Goal: Book appointment/travel/reservation

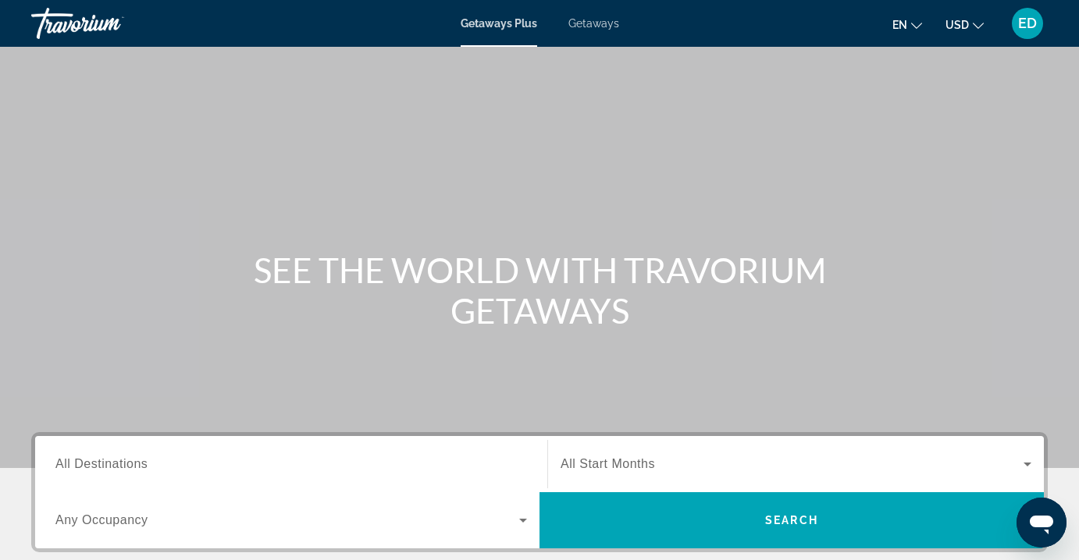
click at [593, 24] on span "Getaways" at bounding box center [593, 23] width 51 height 12
click at [1028, 464] on icon "Search widget" at bounding box center [1027, 465] width 8 height 4
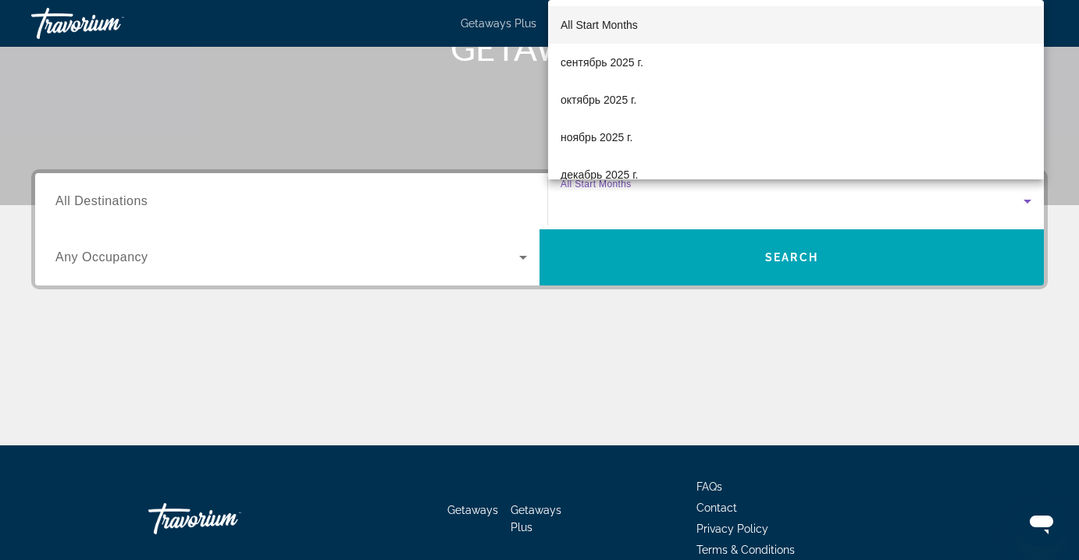
scroll to position [340, 0]
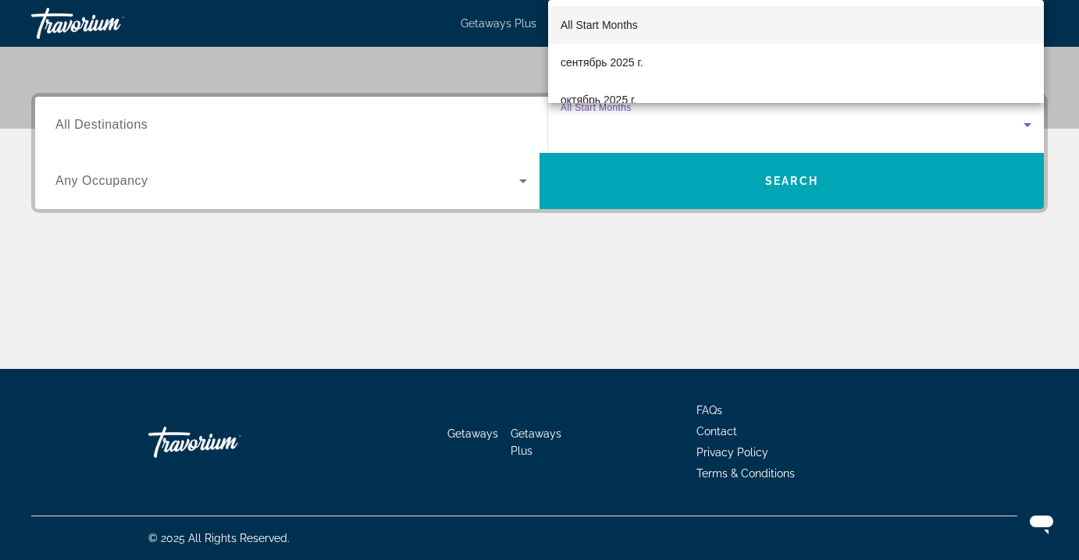
click at [358, 120] on div at bounding box center [539, 280] width 1079 height 560
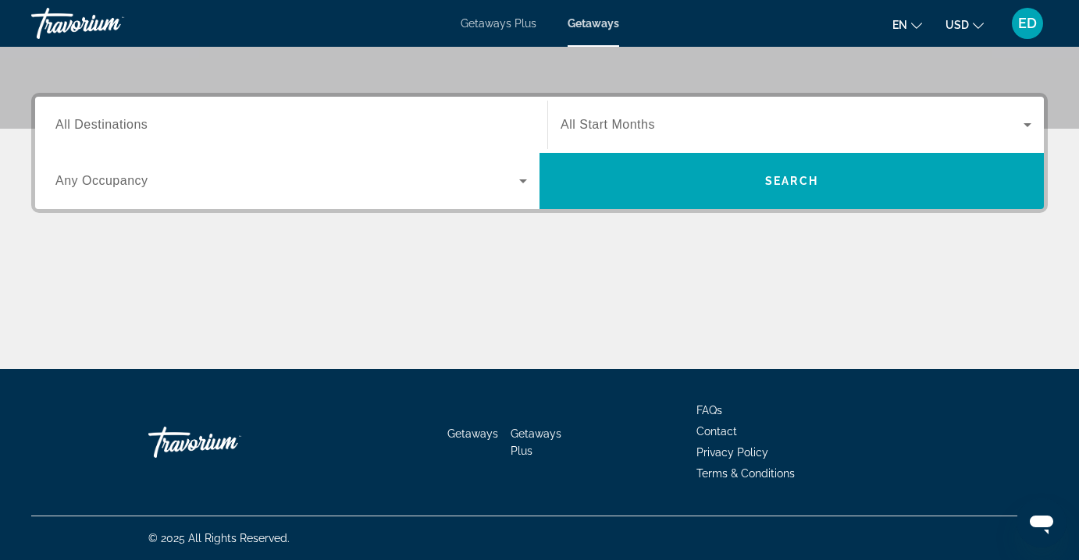
click at [99, 127] on span "All Destinations" at bounding box center [101, 124] width 92 height 13
click at [99, 127] on input "Destination All Destinations" at bounding box center [290, 125] width 471 height 19
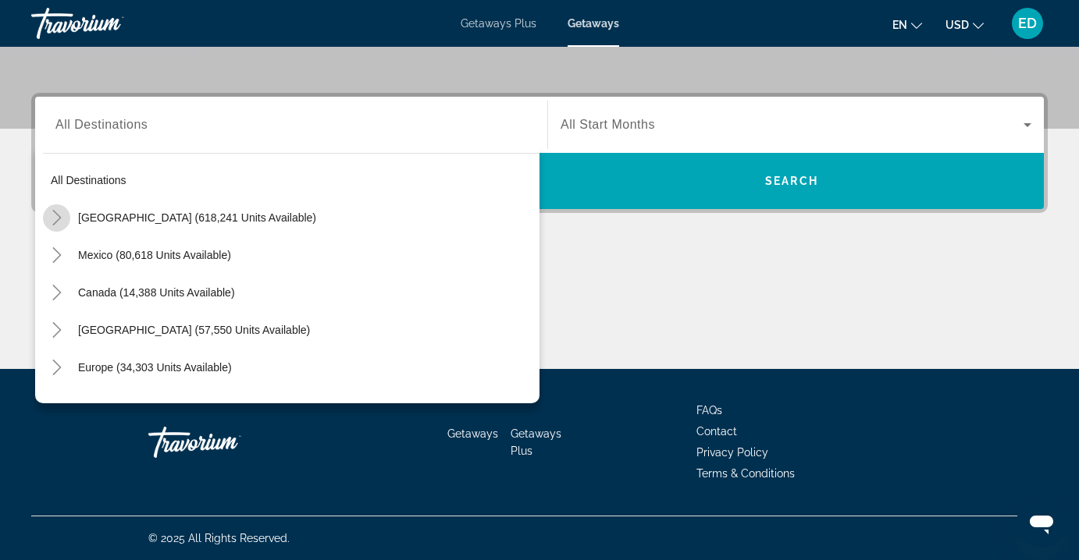
click at [55, 221] on icon "Toggle United States (618,241 units available)" at bounding box center [57, 218] width 16 height 16
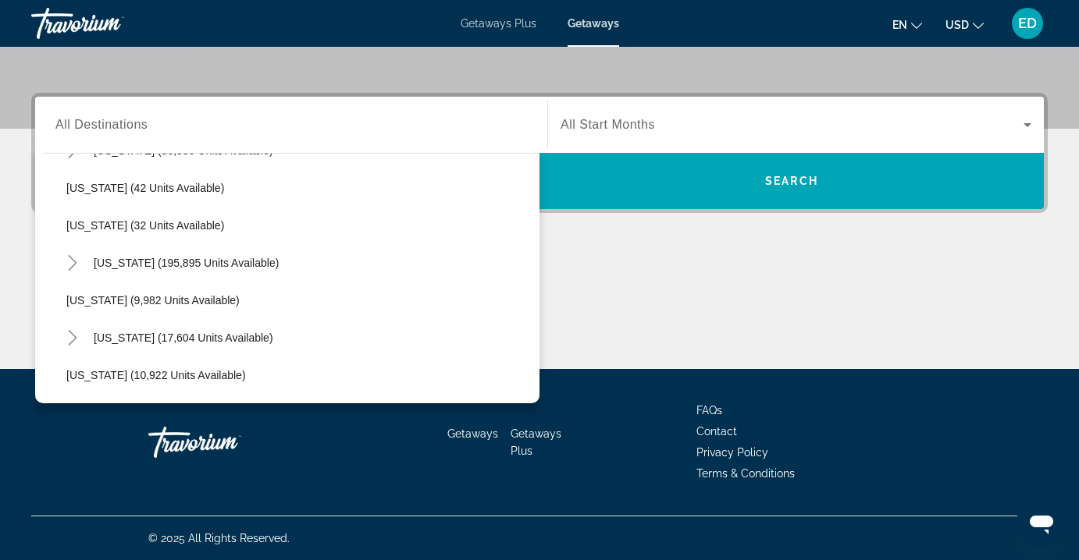
scroll to position [210, 0]
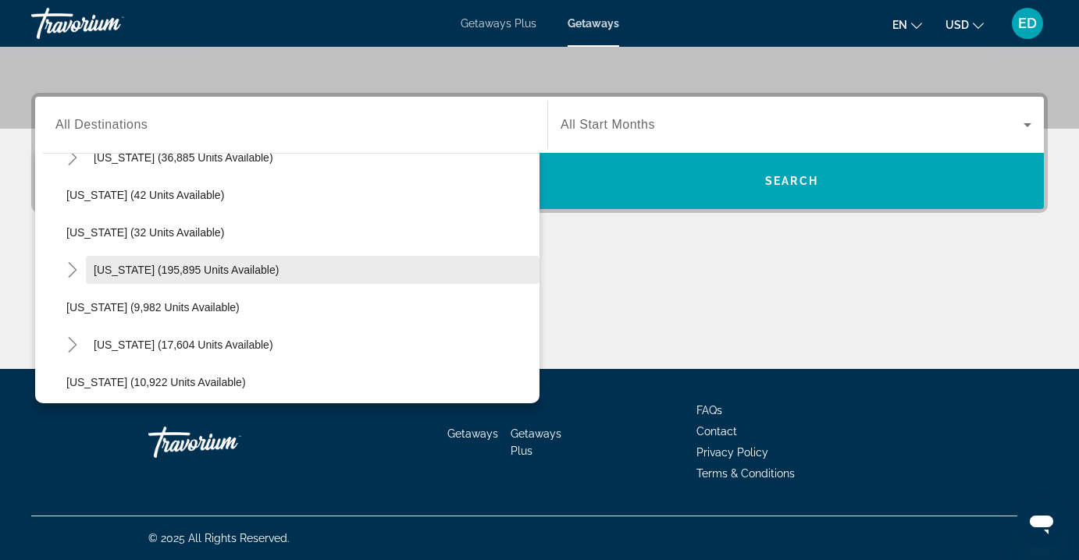
click at [123, 269] on span "Florida (195,895 units available)" at bounding box center [186, 270] width 185 height 12
type input "**********"
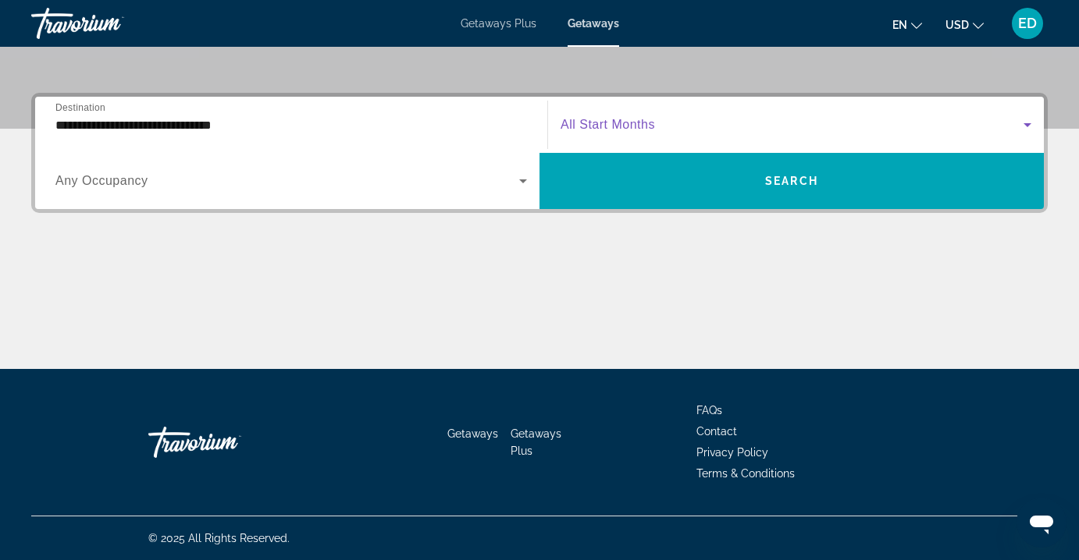
click at [1019, 121] on icon "Search widget" at bounding box center [1027, 125] width 19 height 19
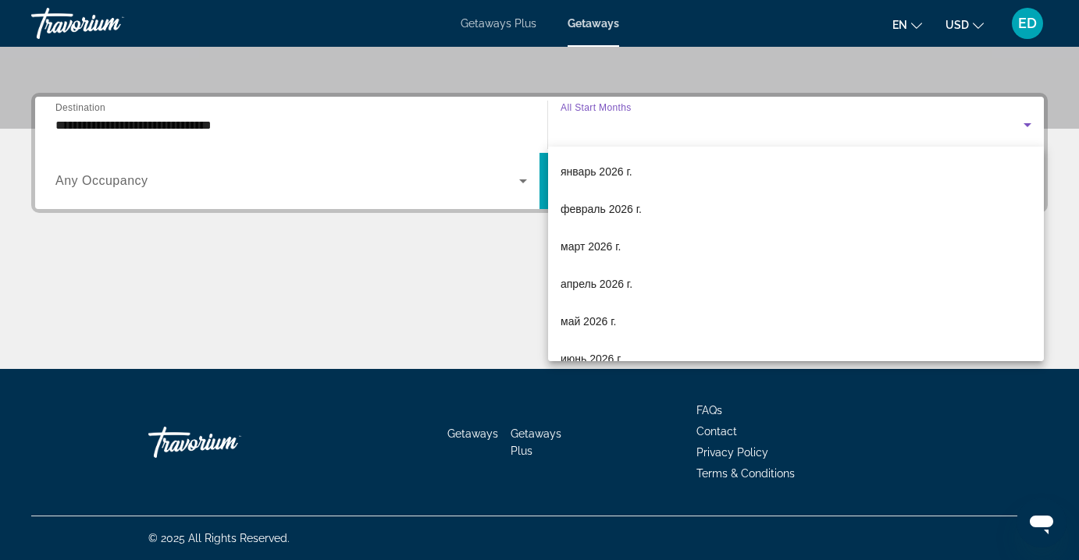
scroll to position [188, 0]
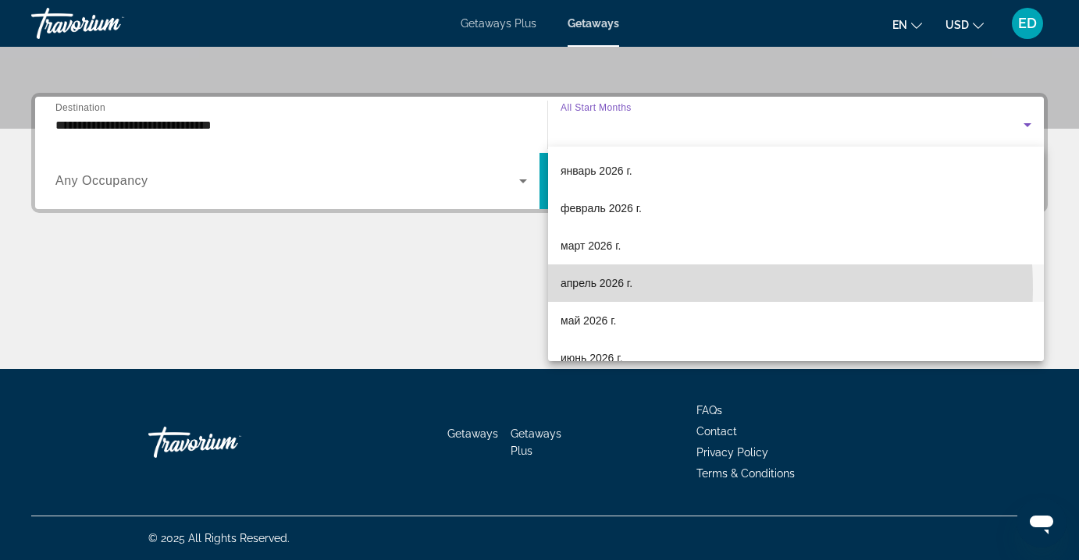
click at [614, 290] on span "апрель 2026 г." at bounding box center [596, 283] width 72 height 19
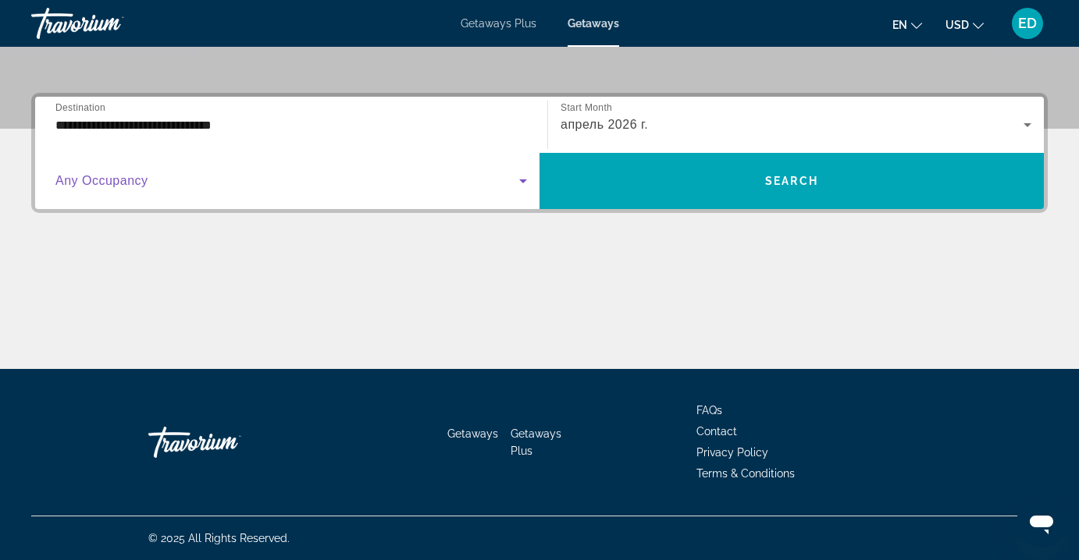
click at [519, 187] on icon "Search widget" at bounding box center [523, 181] width 19 height 19
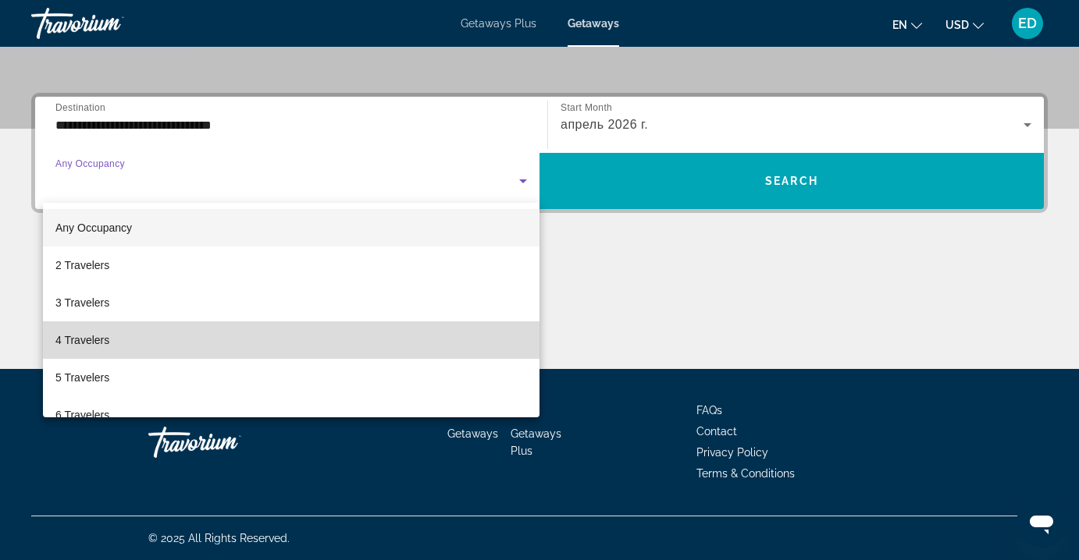
click at [370, 328] on mat-option "4 Travelers" at bounding box center [291, 340] width 496 height 37
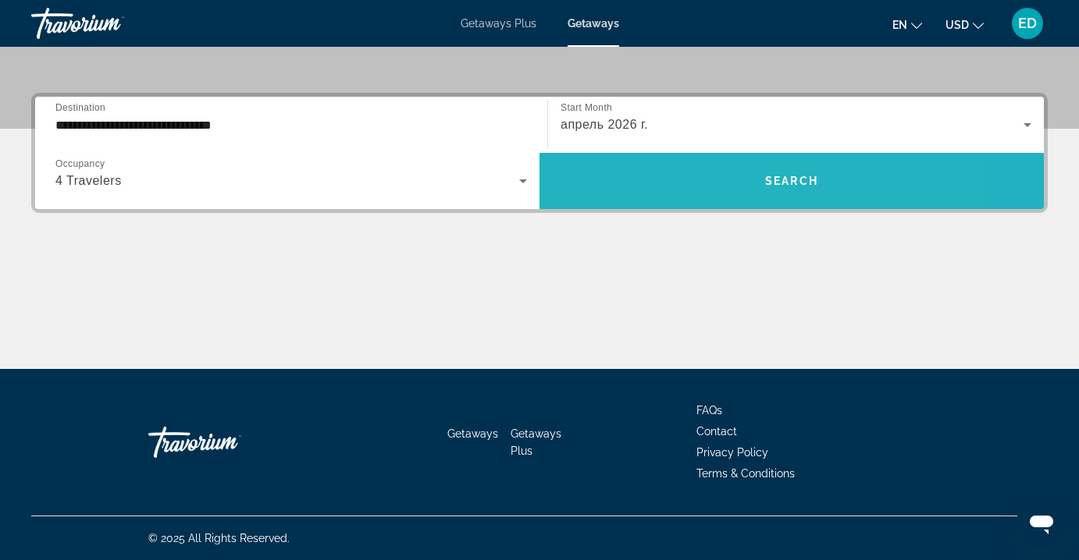
click at [617, 169] on span "Search widget" at bounding box center [791, 180] width 504 height 37
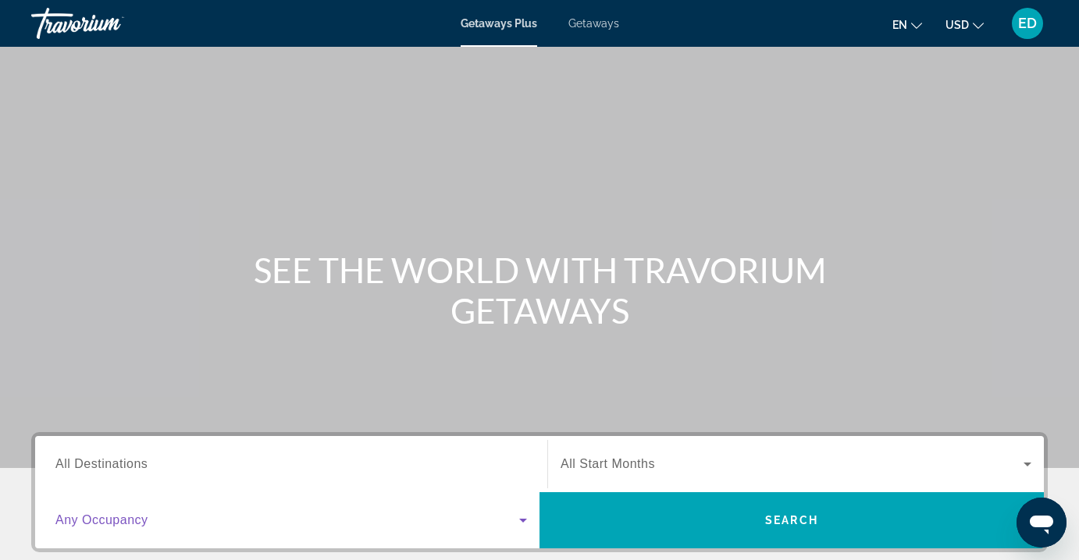
click at [523, 517] on icon "Search widget" at bounding box center [523, 520] width 19 height 19
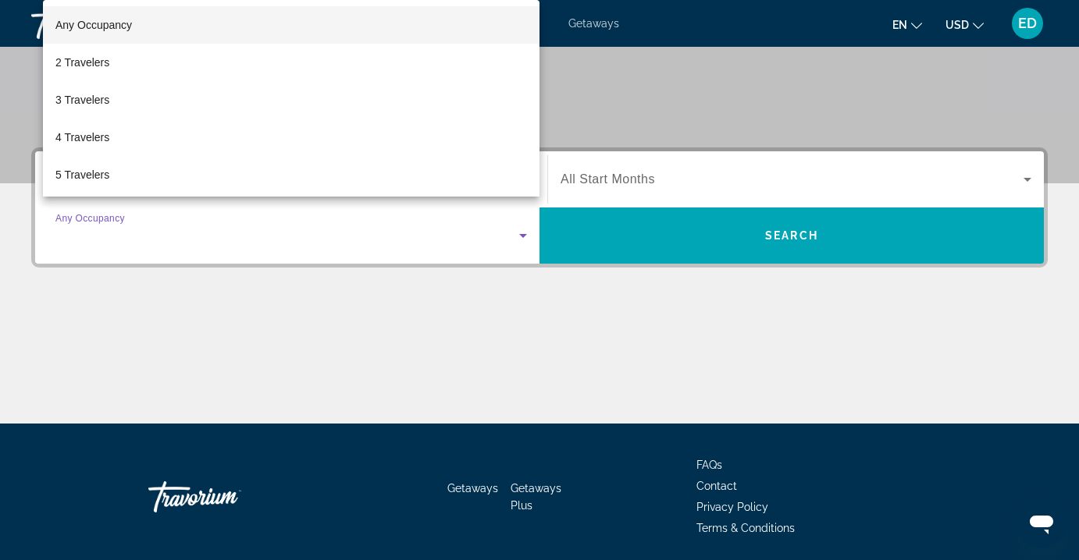
scroll to position [340, 0]
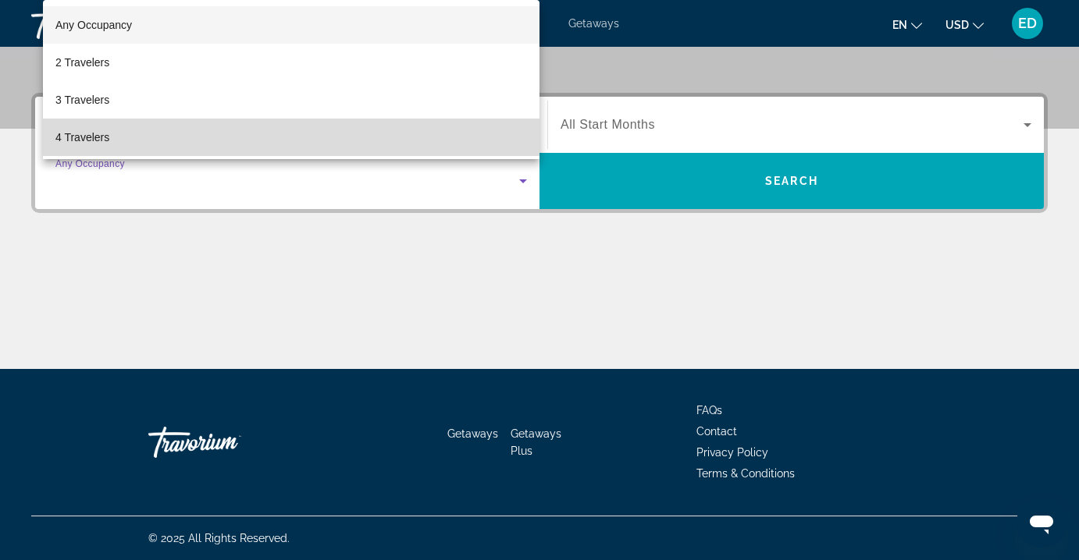
click at [471, 133] on mat-option "4 Travelers" at bounding box center [291, 137] width 496 height 37
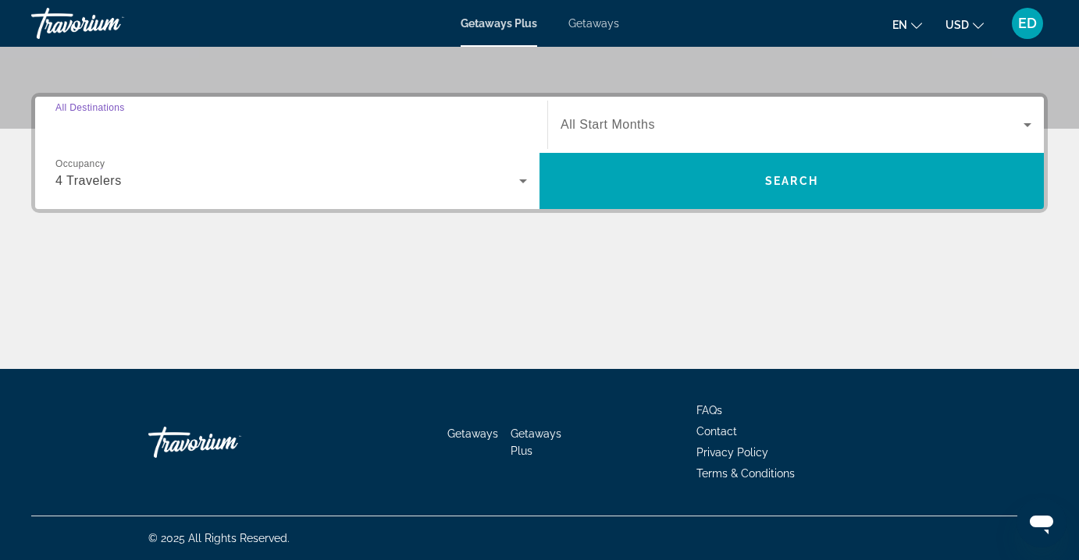
click at [370, 119] on input "Destination All Destinations" at bounding box center [290, 125] width 471 height 19
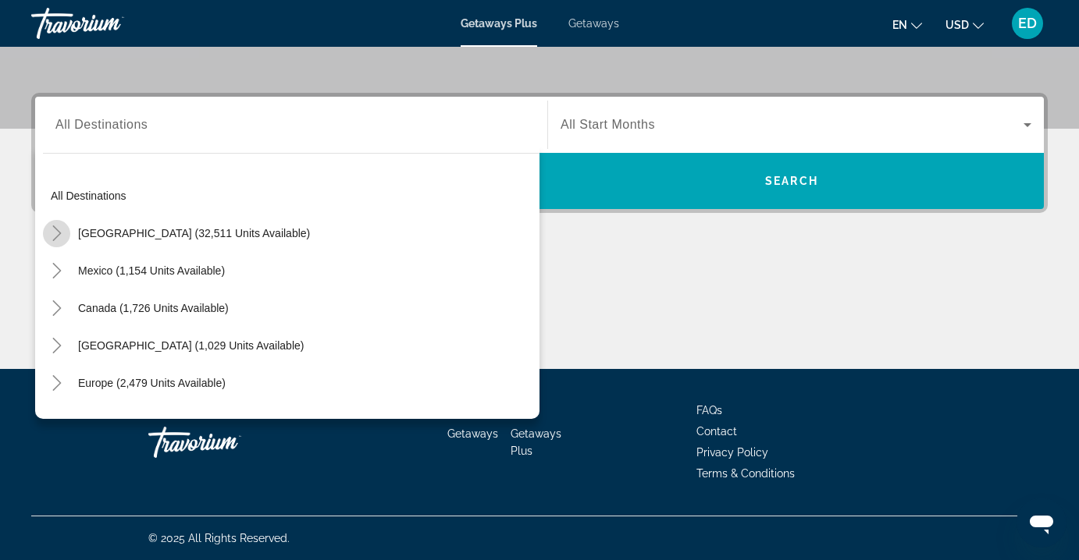
click at [63, 230] on icon "Toggle United States (32,511 units available)" at bounding box center [57, 234] width 16 height 16
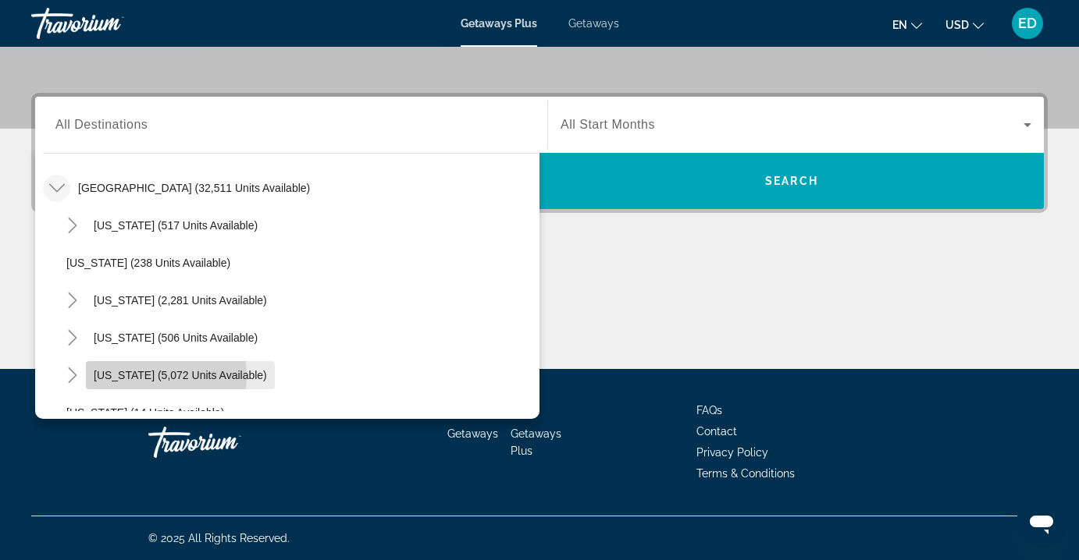
click at [119, 376] on span "Florida (5,072 units available)" at bounding box center [180, 375] width 173 height 12
type input "**********"
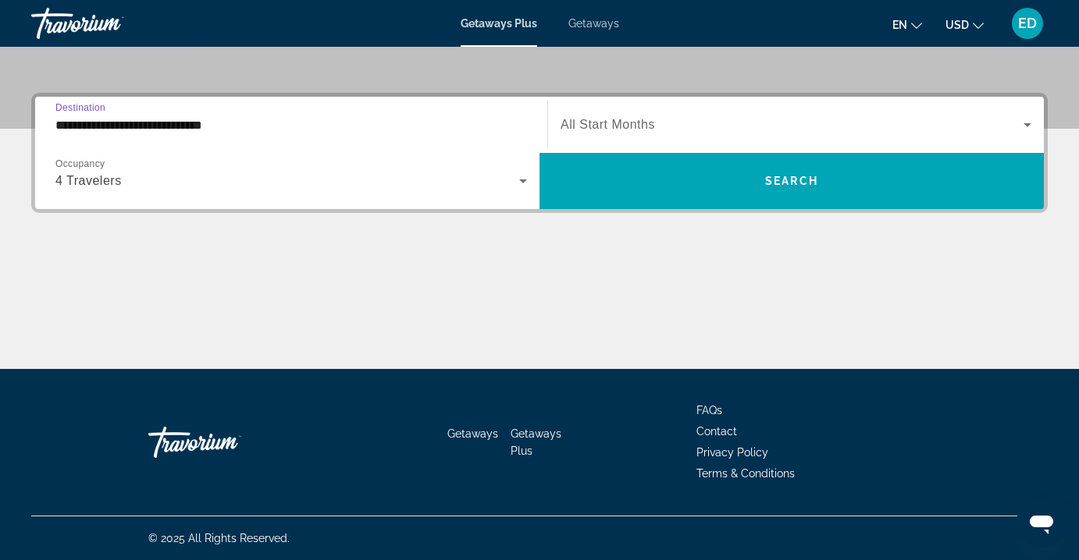
click at [645, 118] on span "All Start Months" at bounding box center [607, 124] width 94 height 13
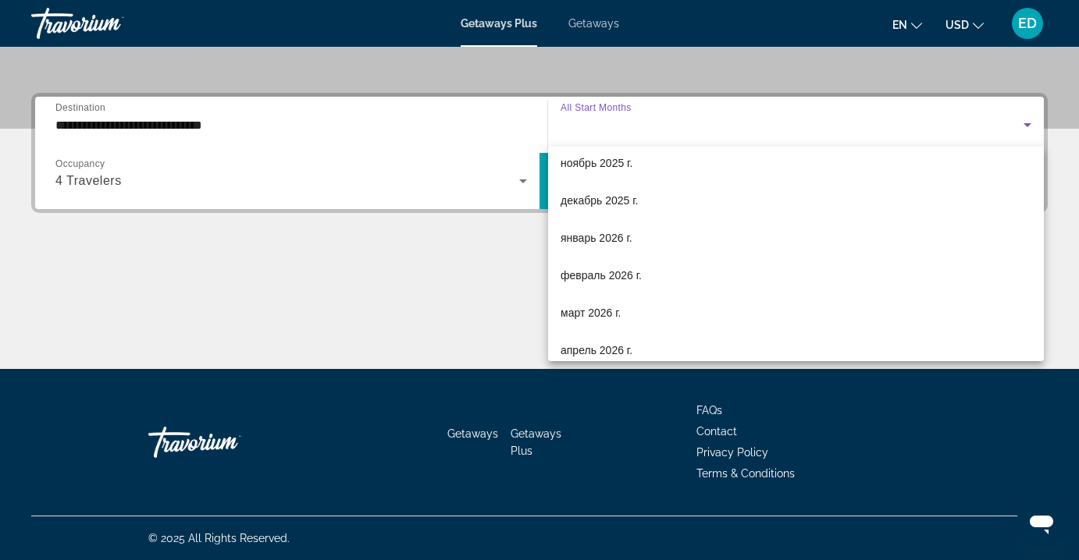
scroll to position [126, 0]
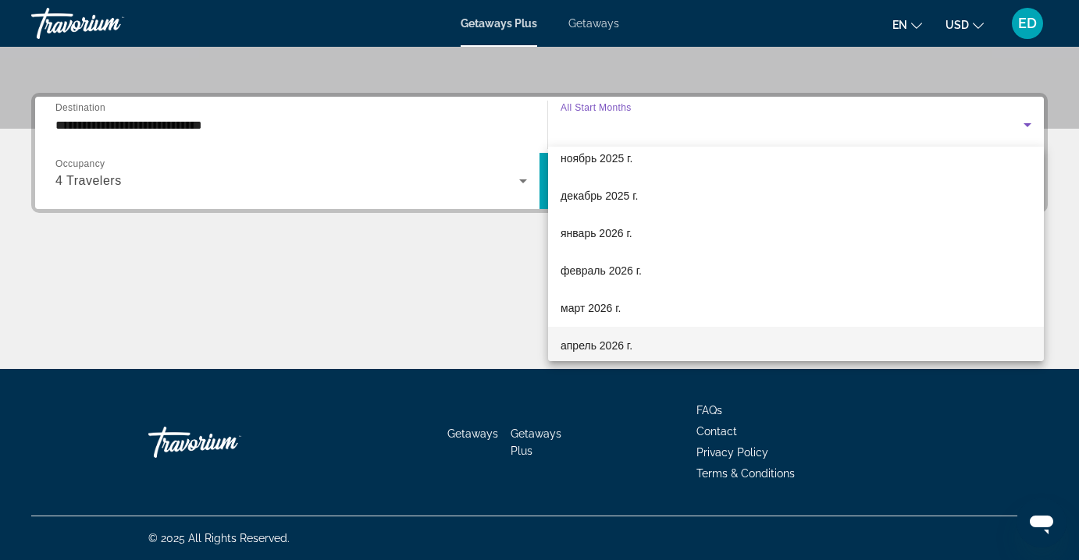
click at [689, 346] on mat-option "апрель 2026 г." at bounding box center [796, 345] width 496 height 37
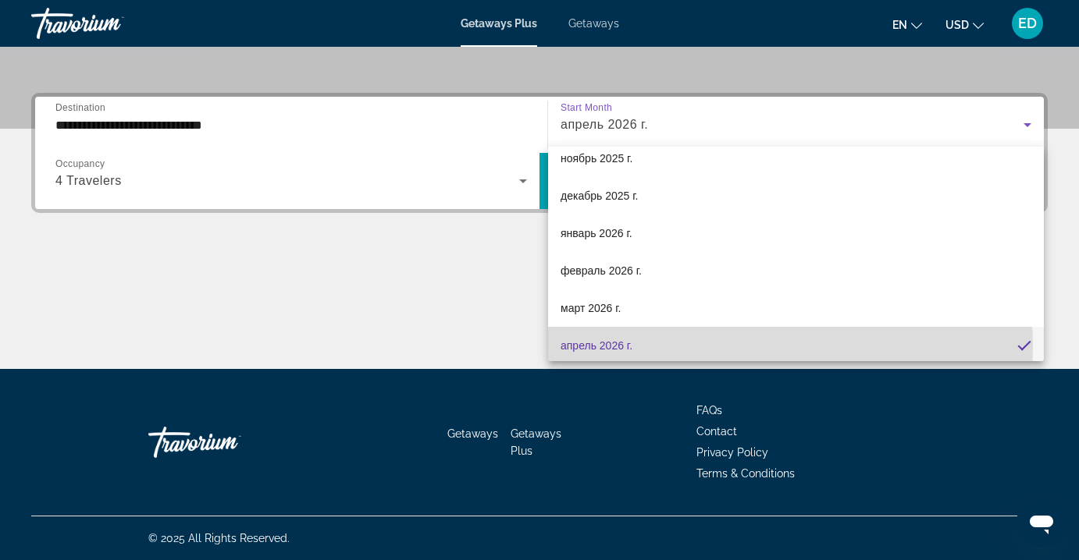
scroll to position [129, 0]
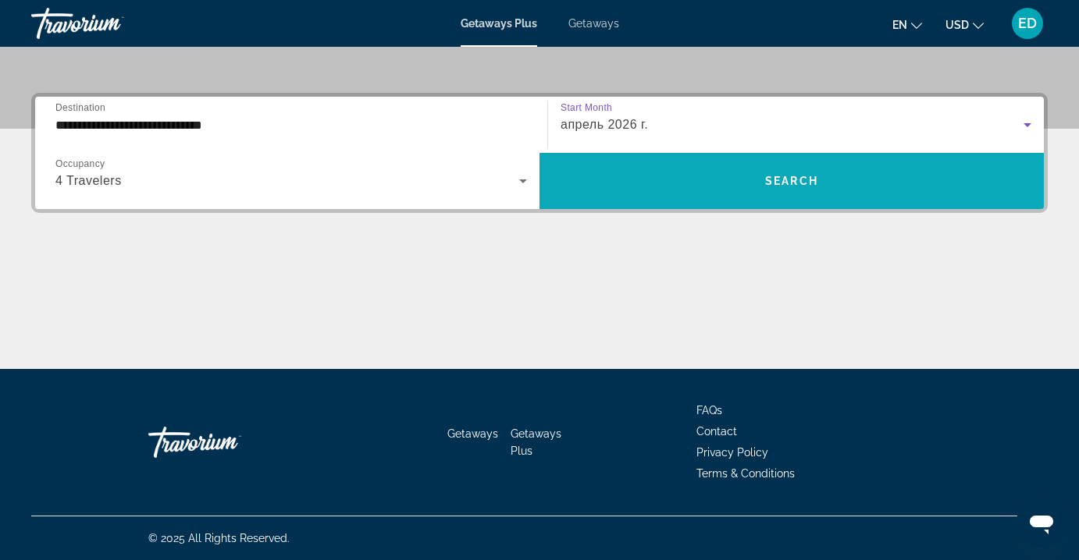
click at [704, 181] on span "Search widget" at bounding box center [791, 180] width 504 height 37
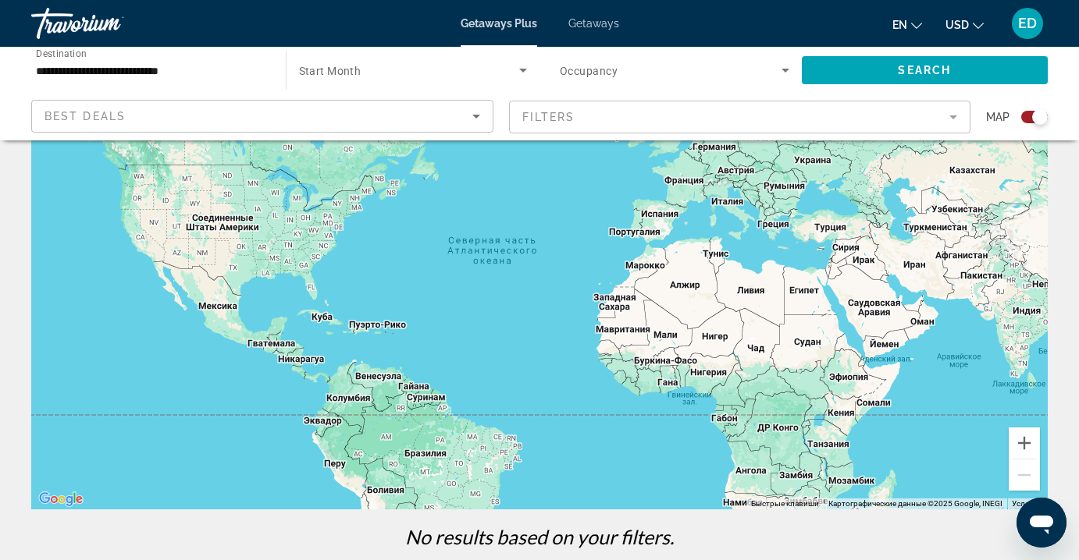
scroll to position [114, 0]
click at [1019, 448] on button "Увеличить" at bounding box center [1024, 444] width 31 height 31
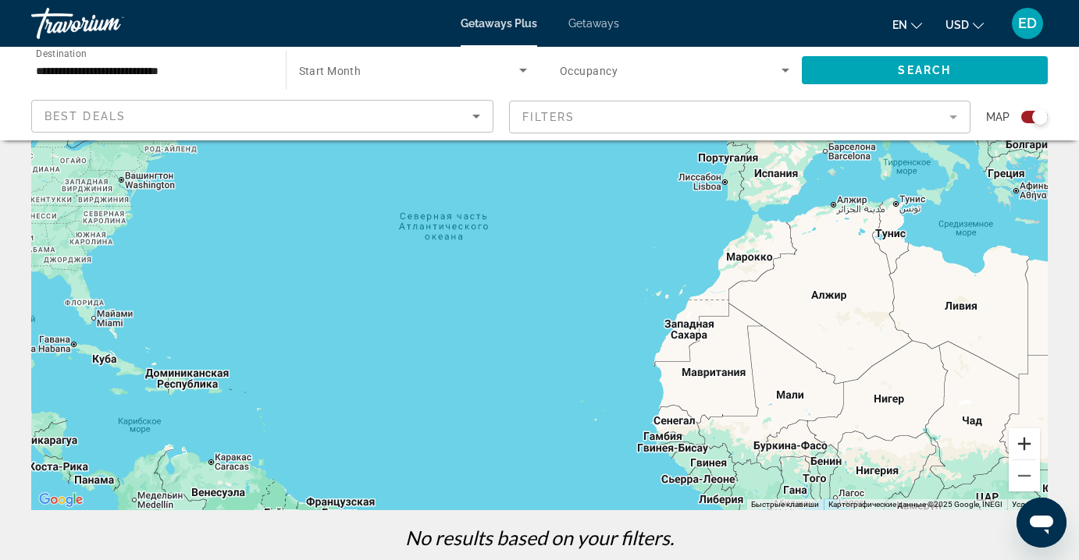
click at [1019, 448] on button "Увеличить" at bounding box center [1024, 444] width 31 height 31
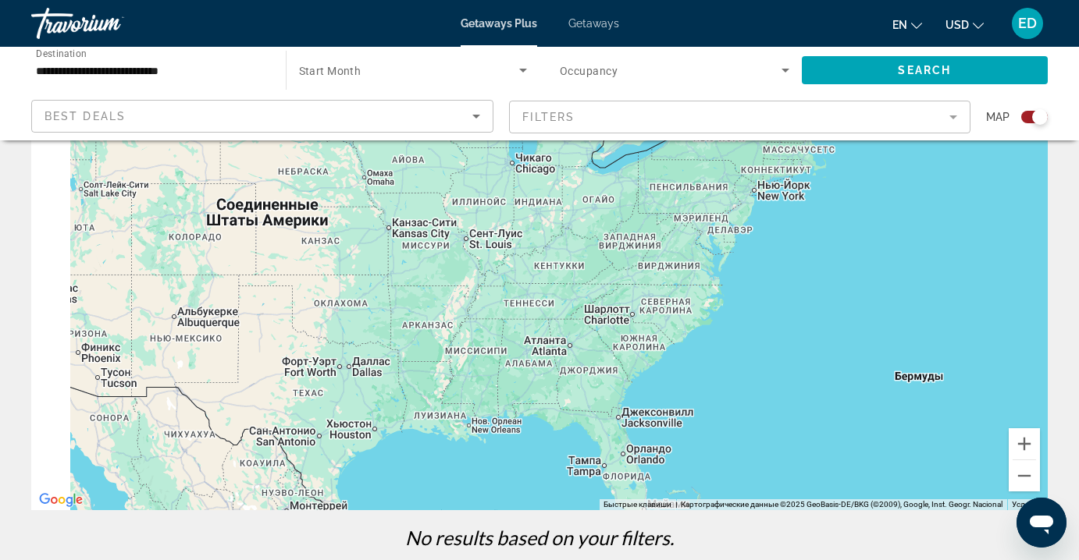
drag, startPoint x: 301, startPoint y: 286, endPoint x: 1123, endPoint y: 466, distance: 842.1
click at [1079, 447] on html "**********" at bounding box center [539, 166] width 1079 height 560
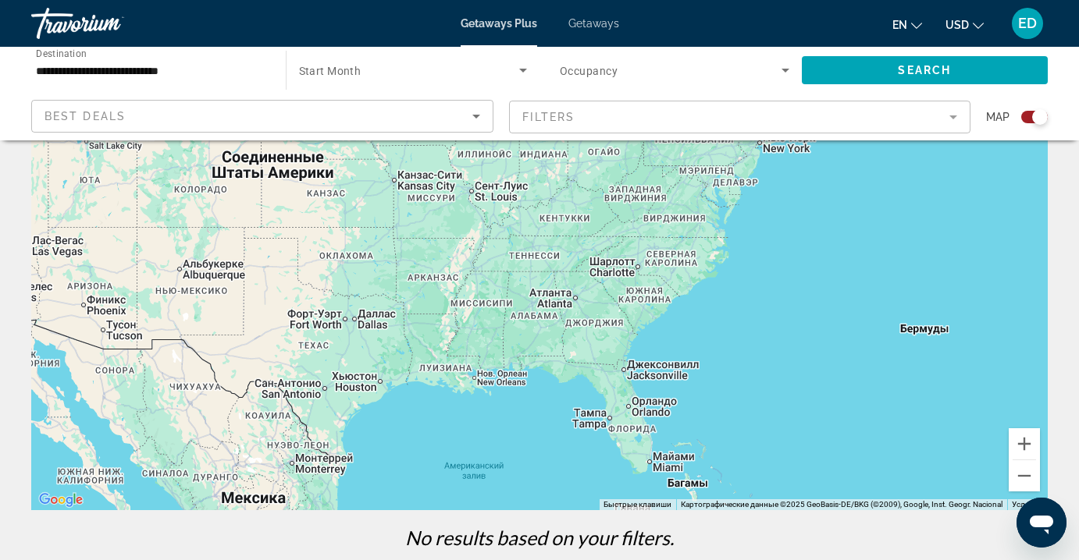
drag, startPoint x: 682, startPoint y: 374, endPoint x: 678, endPoint y: 279, distance: 94.5
click at [685, 272] on div "Main content" at bounding box center [539, 276] width 1016 height 468
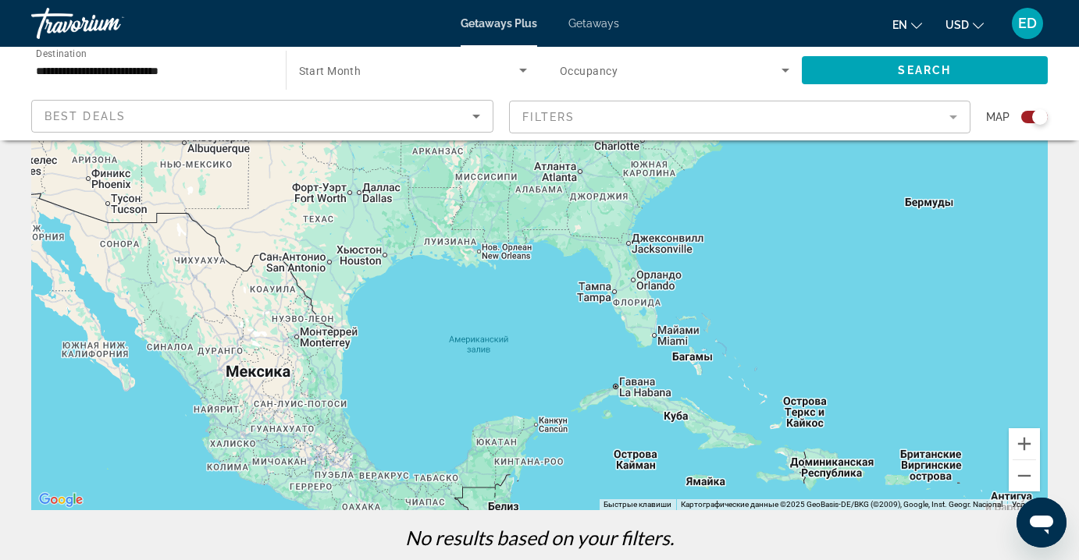
drag, startPoint x: 537, startPoint y: 356, endPoint x: 549, endPoint y: 281, distance: 75.8
click at [546, 279] on div "Main content" at bounding box center [539, 276] width 1016 height 468
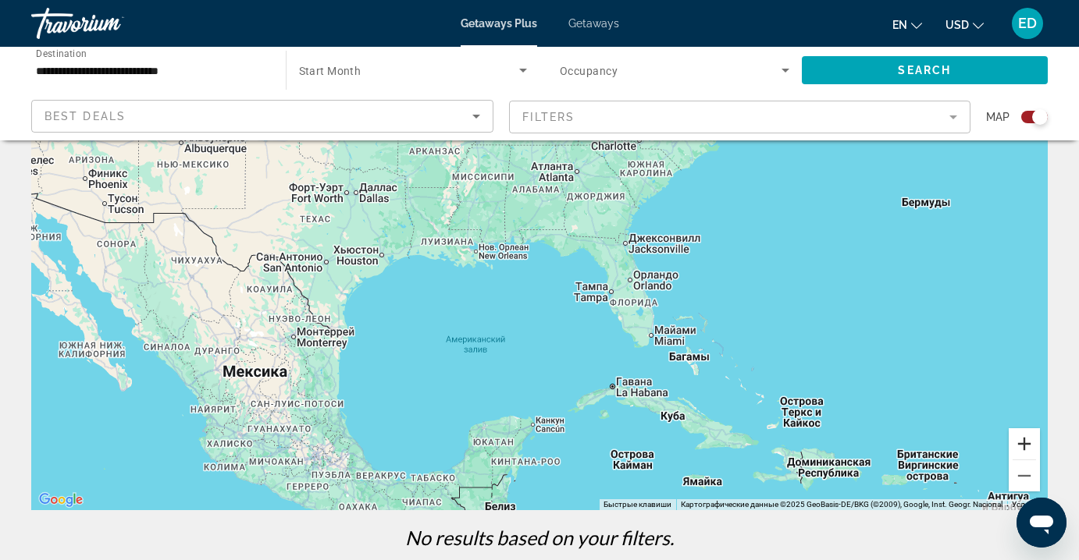
click at [1027, 436] on button "Увеличить" at bounding box center [1024, 444] width 31 height 31
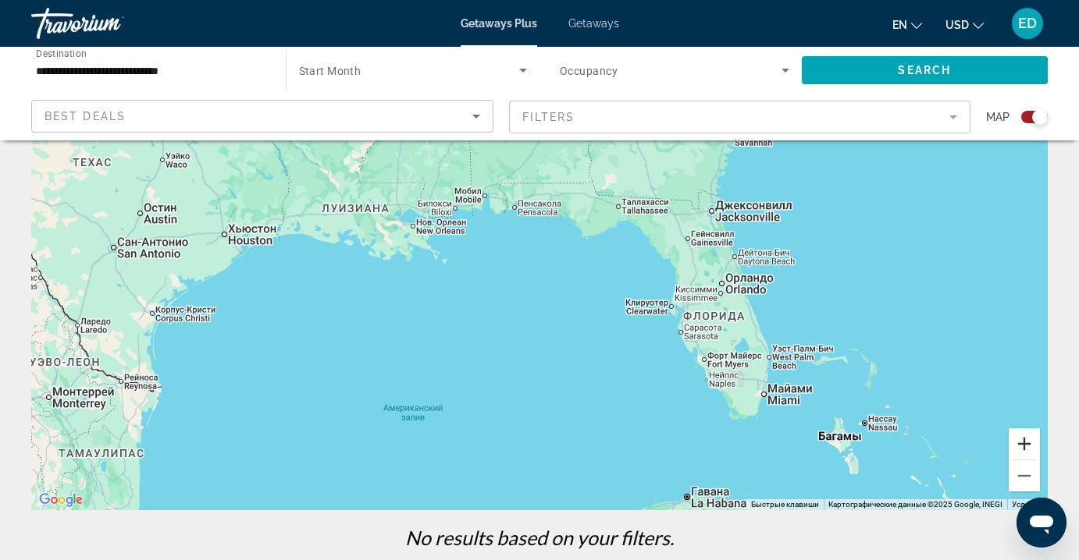
click at [1027, 436] on button "Увеличить" at bounding box center [1024, 444] width 31 height 31
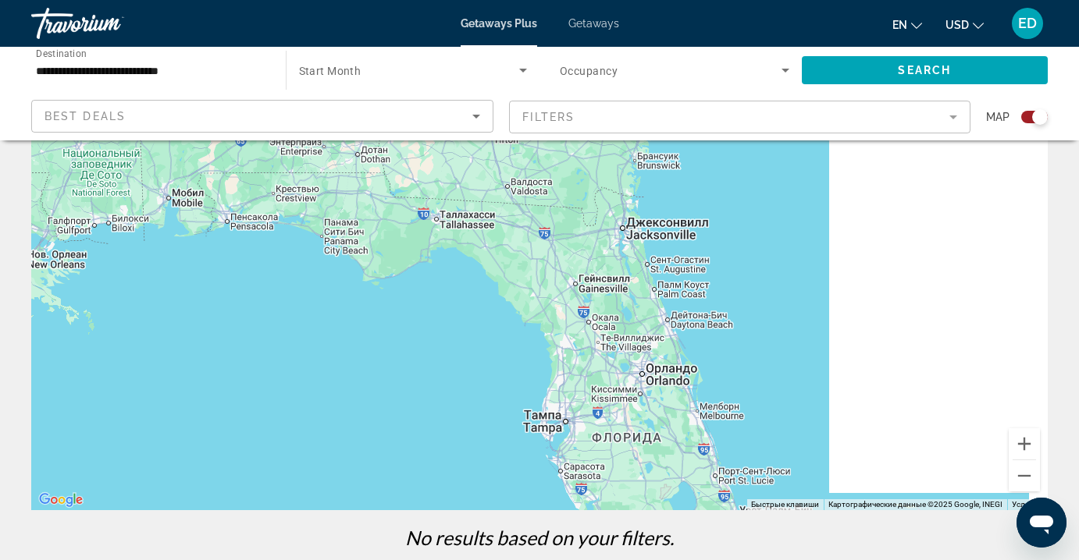
drag, startPoint x: 955, startPoint y: 294, endPoint x: 691, endPoint y: 387, distance: 280.7
click at [689, 387] on div "Main content" at bounding box center [539, 276] width 1016 height 468
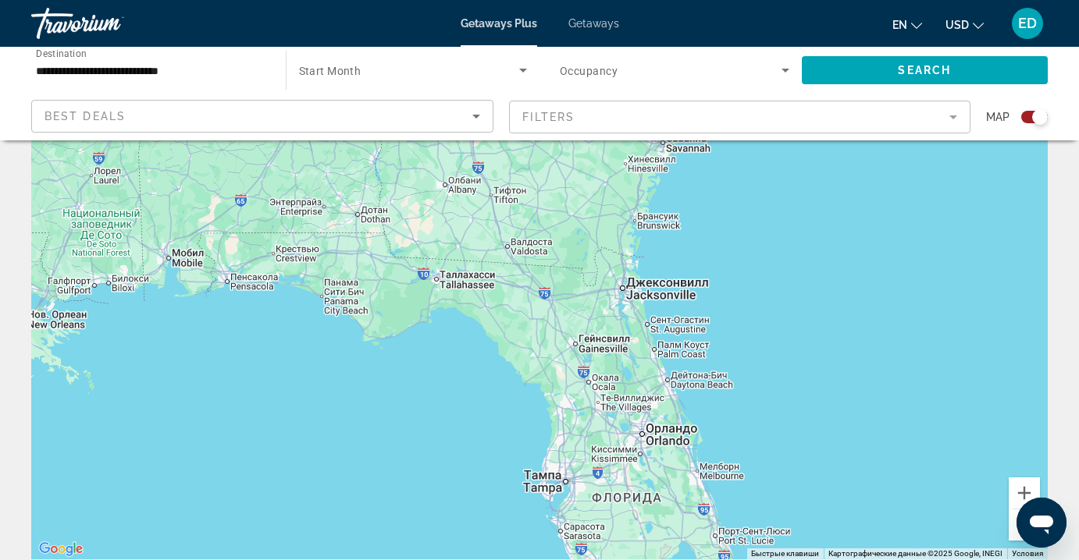
scroll to position [0, 0]
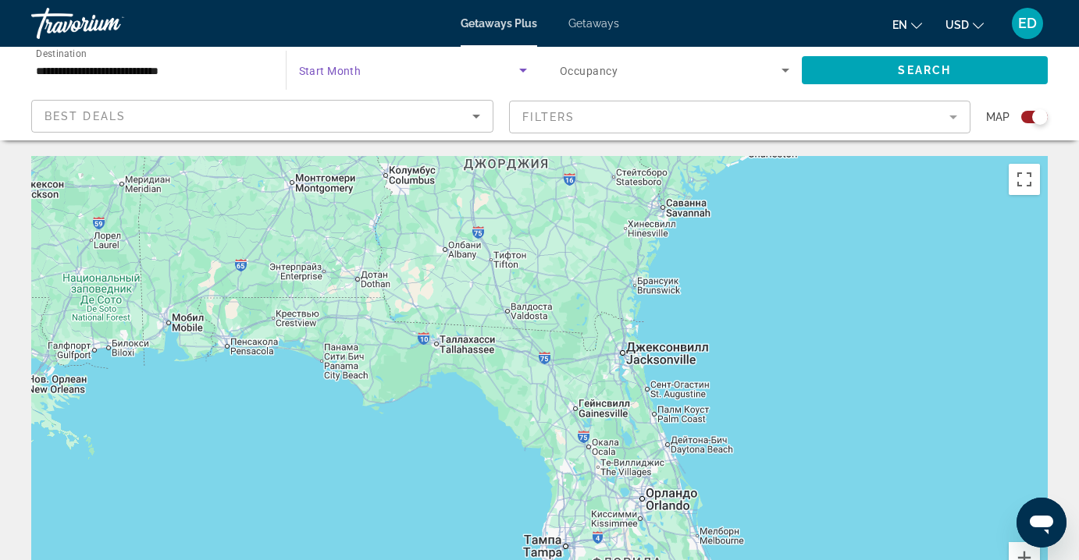
click at [363, 73] on span "Search widget" at bounding box center [409, 70] width 221 height 19
click at [397, 111] on mat-option "All Start Months" at bounding box center [413, 116] width 254 height 37
click at [523, 67] on icon "Search widget" at bounding box center [523, 70] width 19 height 19
click at [523, 67] on div at bounding box center [539, 280] width 1079 height 560
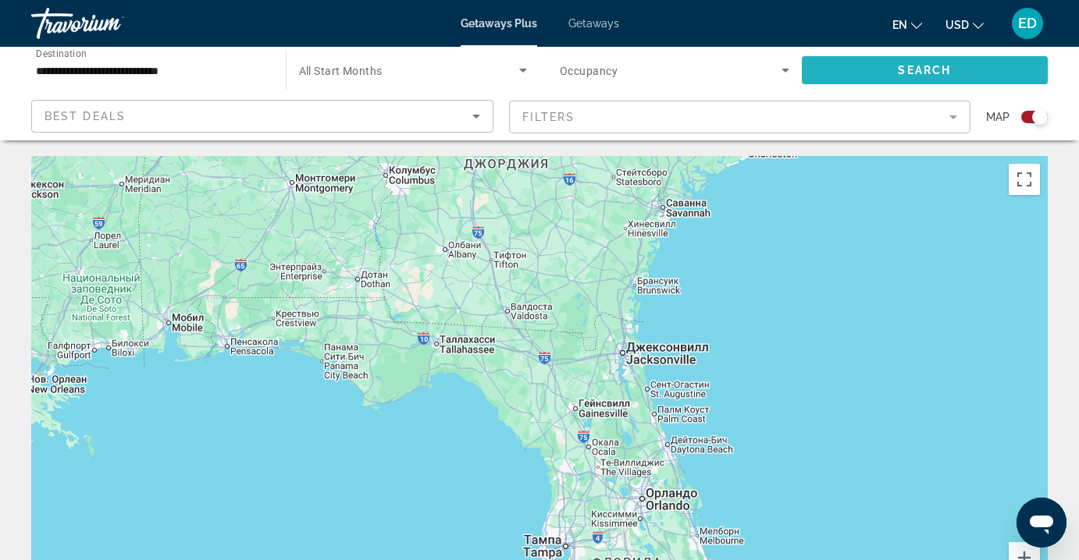
click at [834, 77] on span "Search widget" at bounding box center [925, 70] width 247 height 37
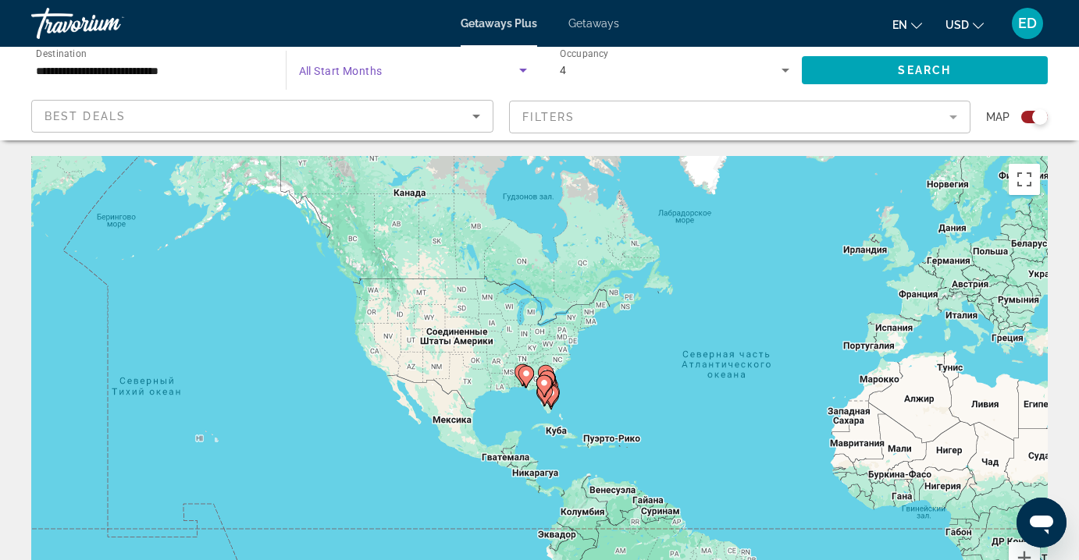
click at [465, 63] on span "Search widget" at bounding box center [409, 70] width 221 height 19
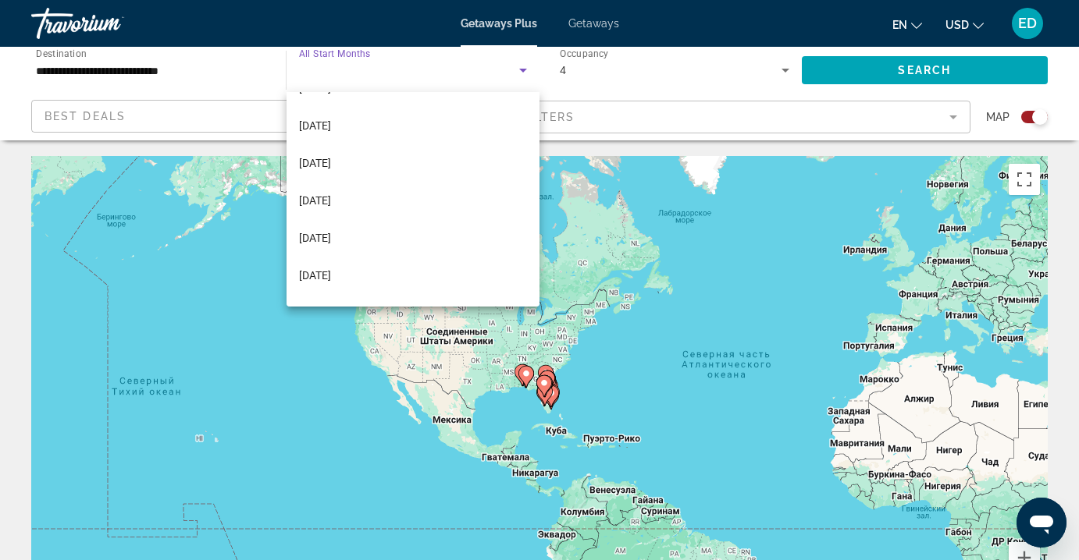
scroll to position [124, 0]
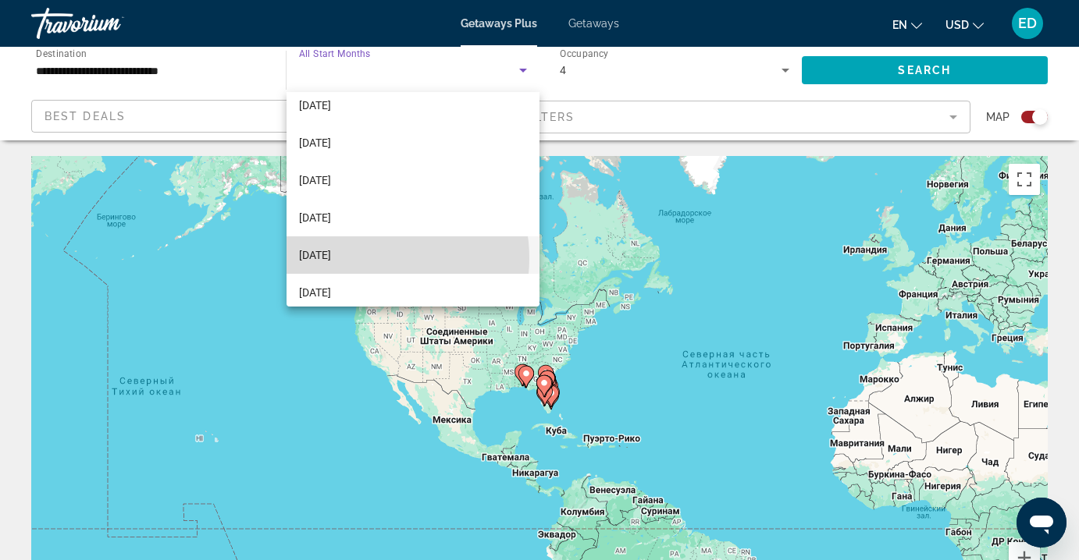
click at [368, 258] on mat-option "March 2026" at bounding box center [413, 255] width 254 height 37
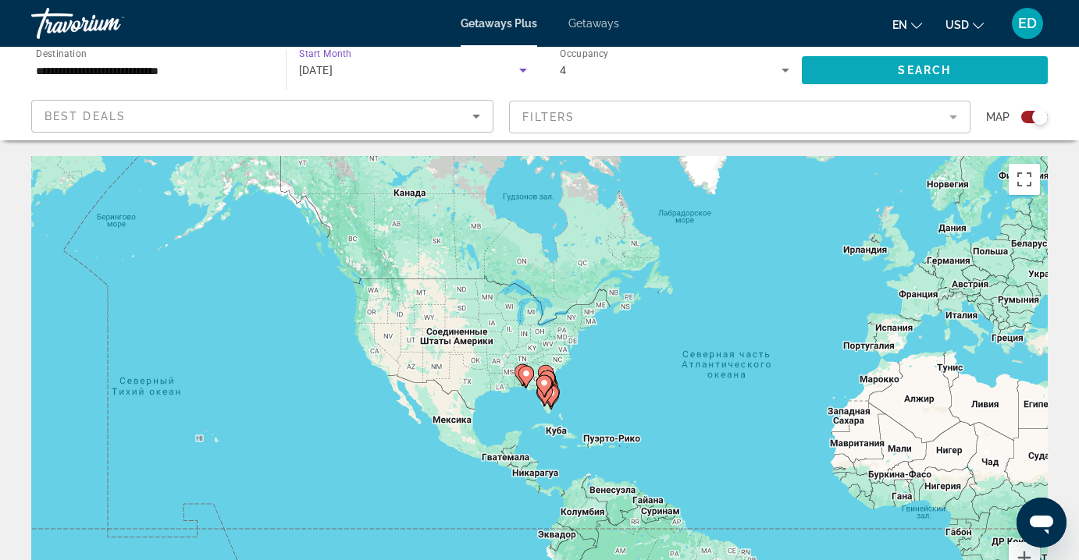
click at [935, 64] on span "Search" at bounding box center [924, 70] width 53 height 12
click at [397, 72] on div "March 2026" at bounding box center [409, 70] width 221 height 19
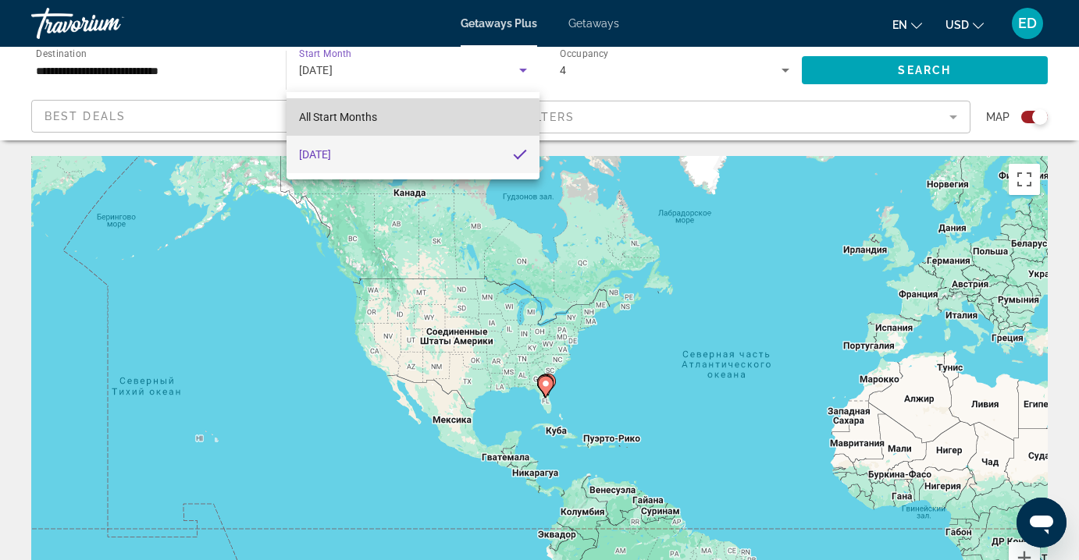
click at [366, 118] on span "All Start Months" at bounding box center [338, 117] width 78 height 12
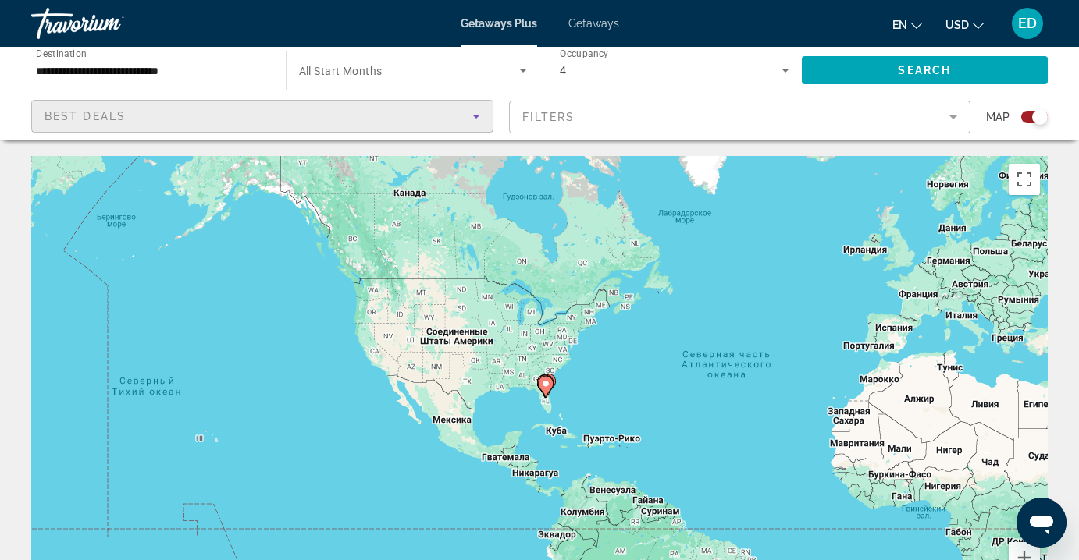
click at [478, 119] on icon "Sort by" at bounding box center [476, 116] width 19 height 19
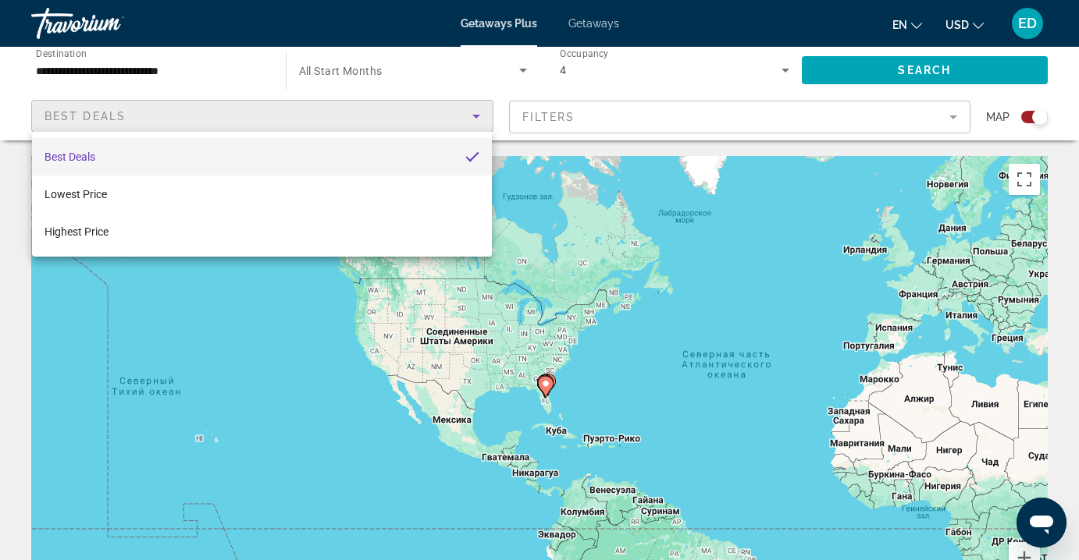
click at [432, 73] on div at bounding box center [539, 280] width 1079 height 560
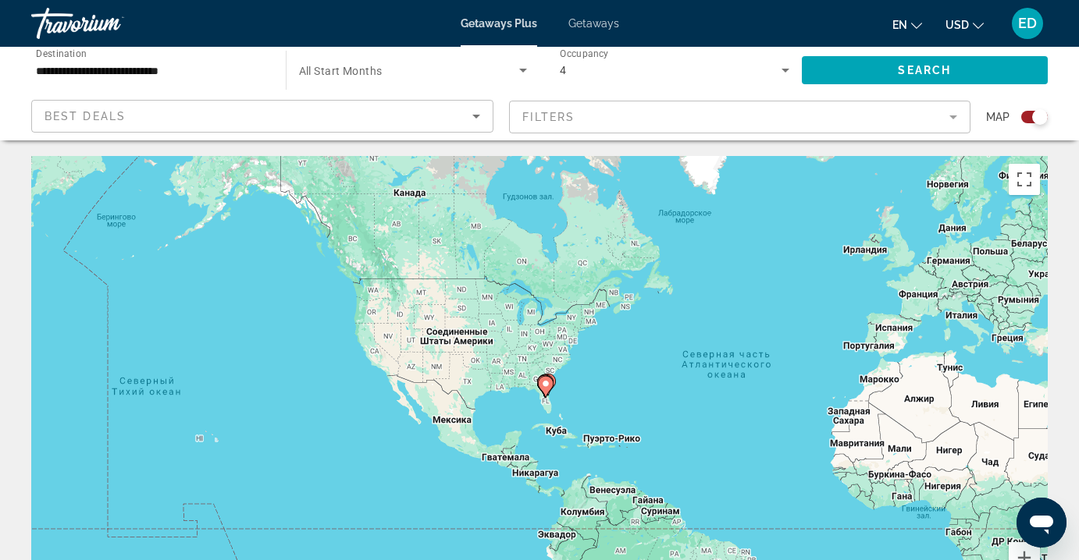
click at [361, 76] on span "All Start Months" at bounding box center [341, 71] width 84 height 12
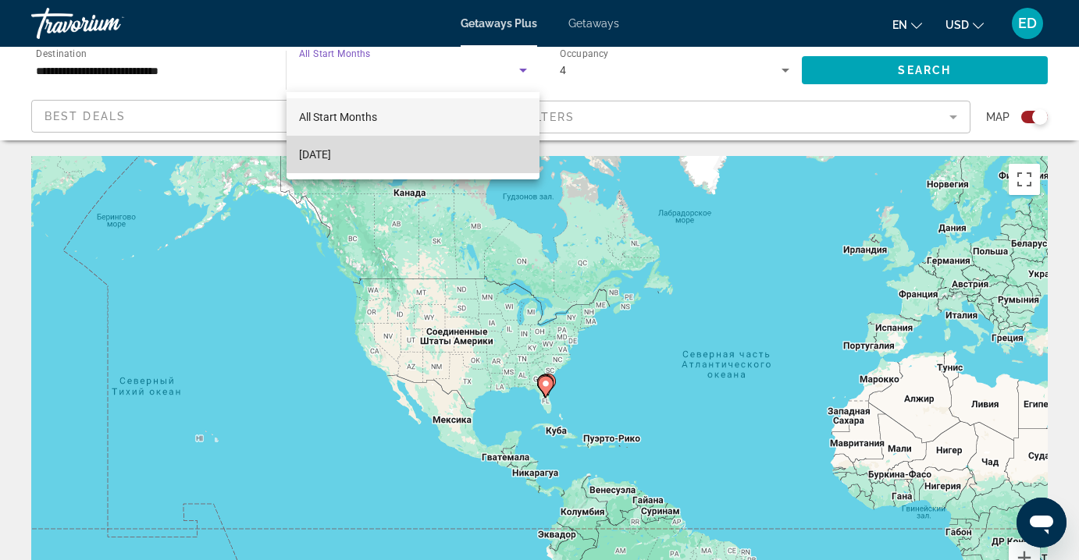
click at [407, 152] on mat-option "March 2026" at bounding box center [413, 154] width 254 height 37
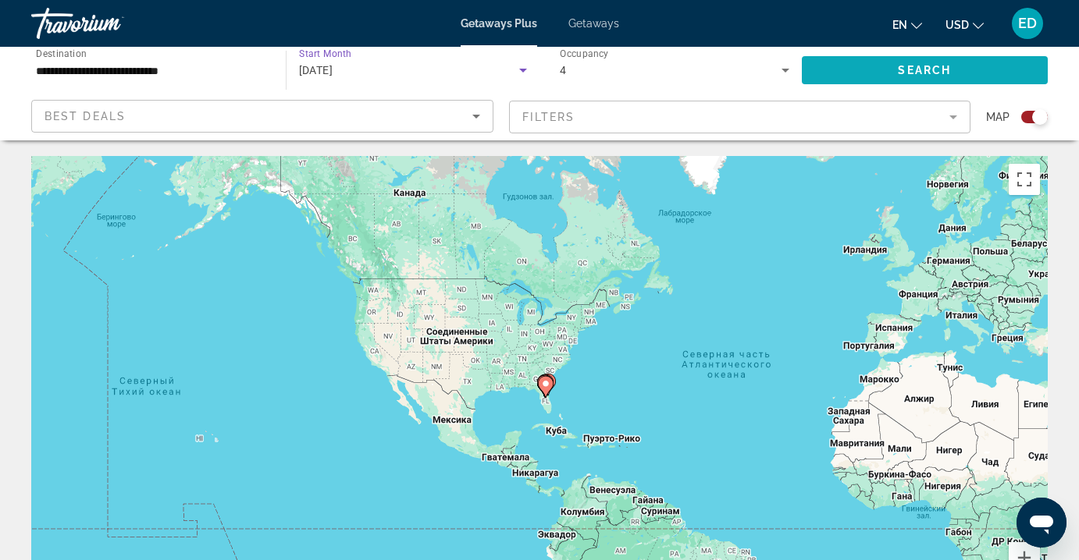
click at [874, 69] on span "Search widget" at bounding box center [925, 70] width 247 height 37
click at [964, 109] on mat-form-field "Filters" at bounding box center [740, 117] width 462 height 33
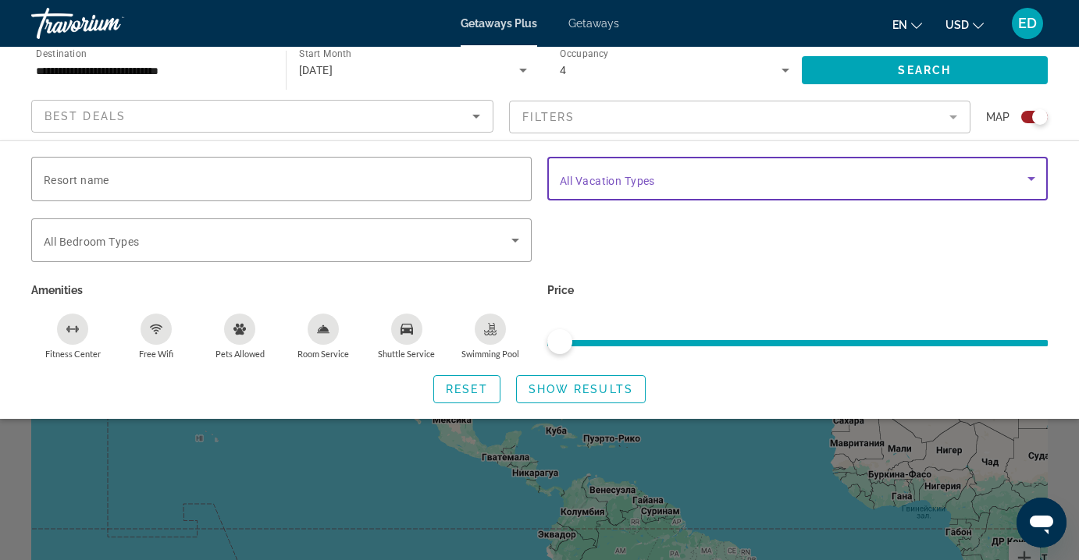
click at [715, 169] on span "Search widget" at bounding box center [794, 178] width 468 height 19
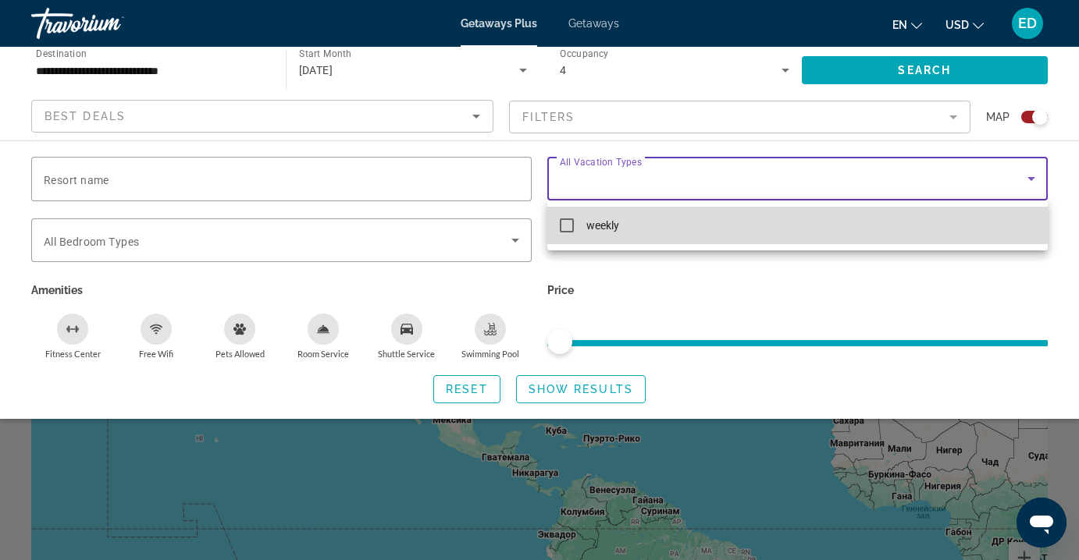
click at [565, 226] on mat-pseudo-checkbox at bounding box center [567, 226] width 14 height 14
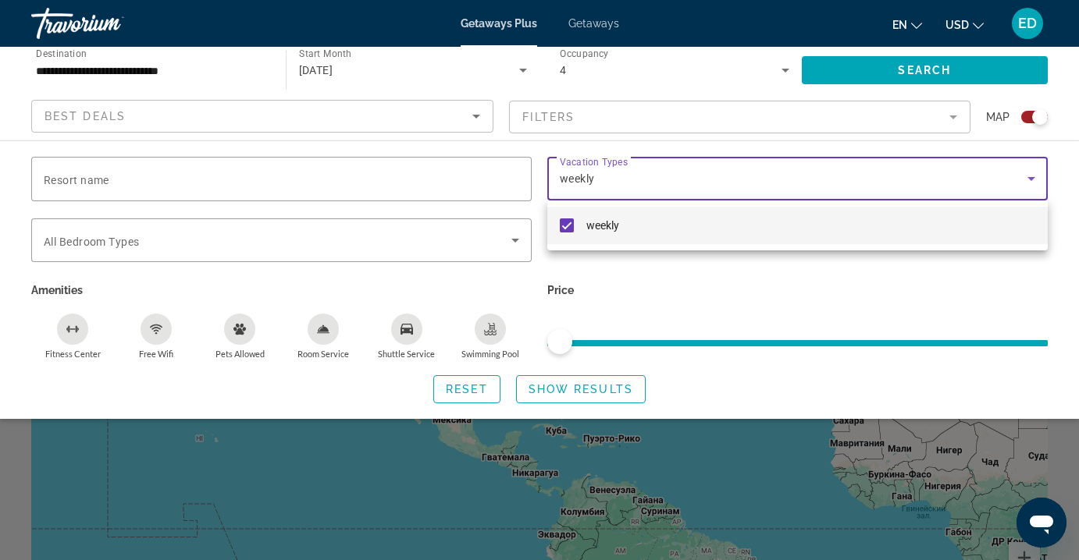
click at [563, 392] on div at bounding box center [539, 280] width 1079 height 560
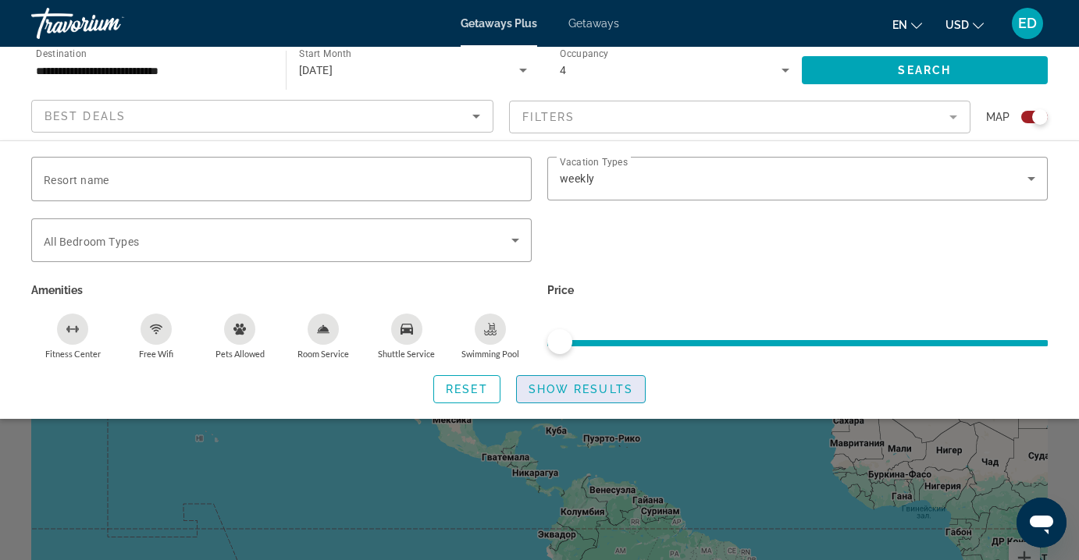
click at [560, 391] on span "Show Results" at bounding box center [580, 389] width 105 height 12
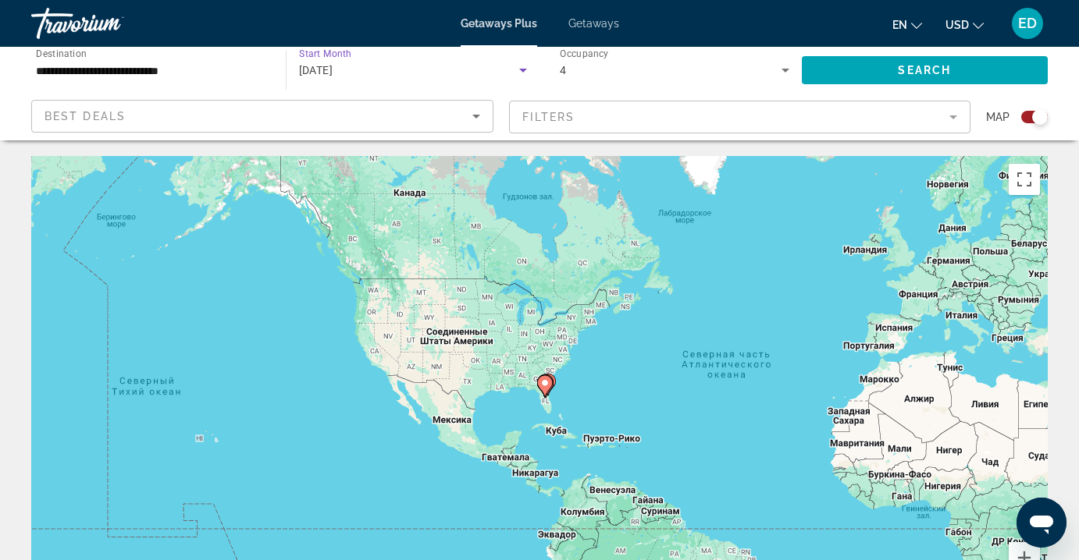
click at [515, 70] on icon "Search widget" at bounding box center [523, 70] width 19 height 19
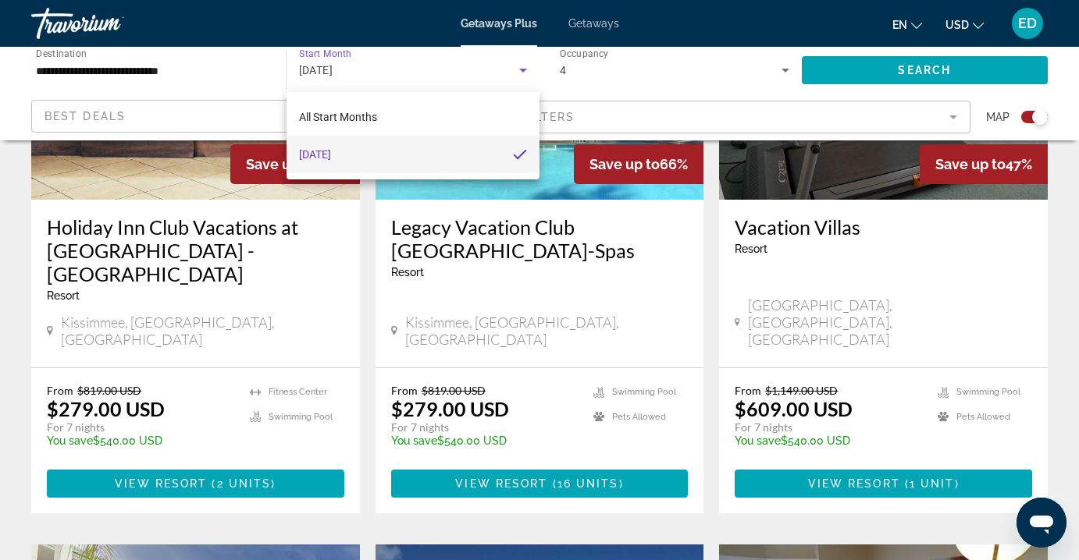
scroll to position [712, 0]
